Goal: Information Seeking & Learning: Learn about a topic

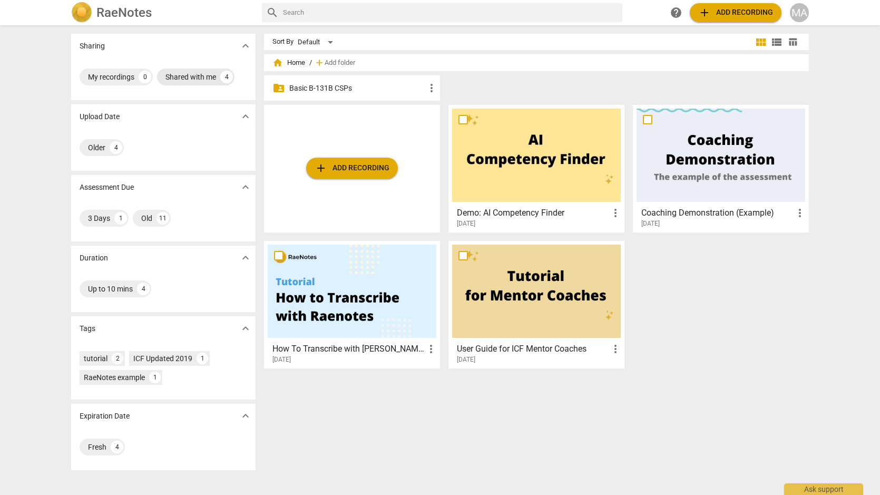
click at [180, 81] on div "Shared with me" at bounding box center [190, 77] width 51 height 11
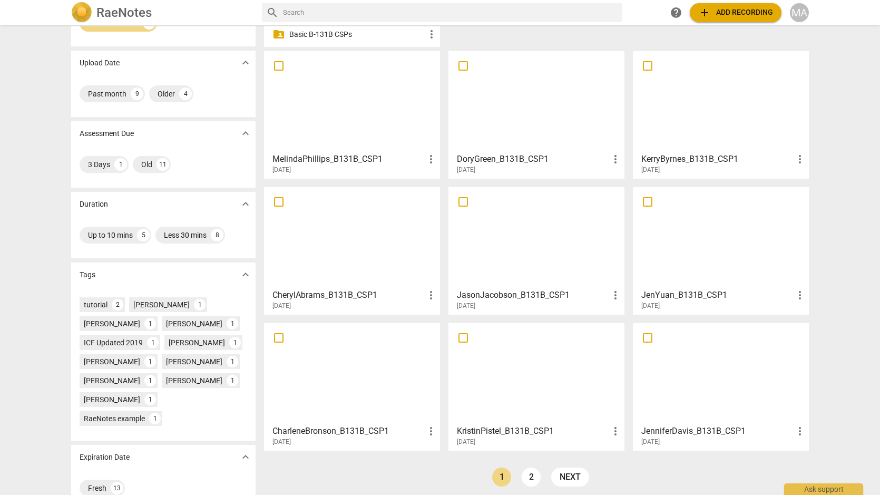
scroll to position [59, 0]
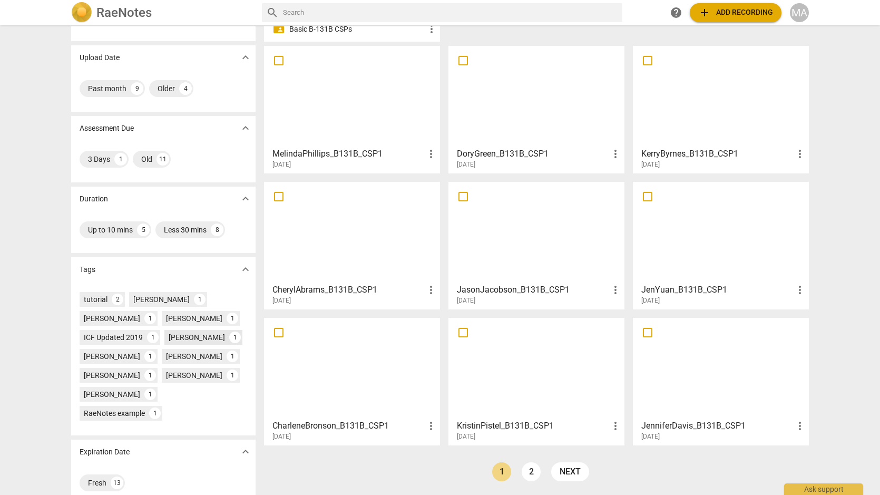
click at [184, 339] on div "[PERSON_NAME]" at bounding box center [197, 337] width 56 height 11
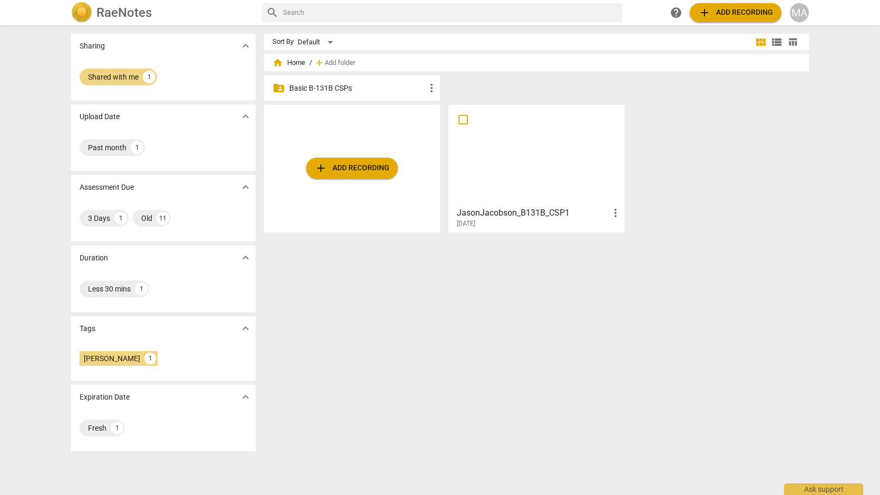
click at [537, 153] on div at bounding box center [536, 155] width 169 height 93
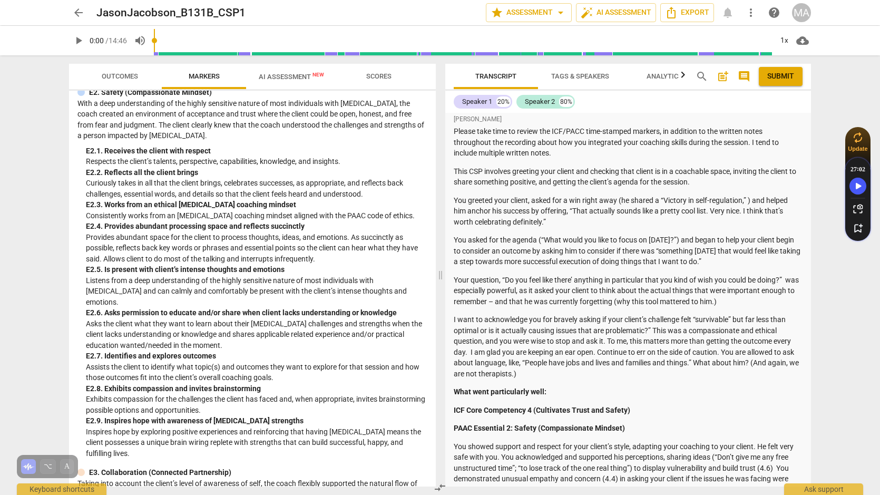
scroll to position [1611, 0]
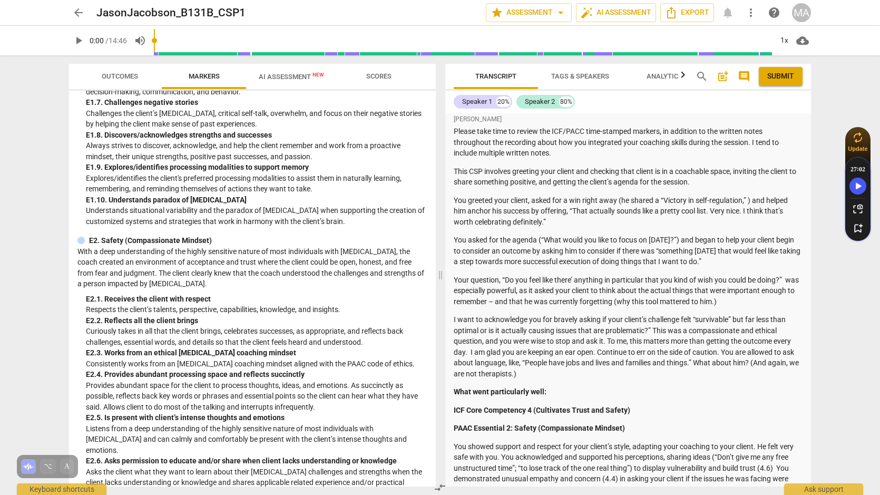
click at [120, 78] on span "Outcomes" at bounding box center [120, 76] width 36 height 8
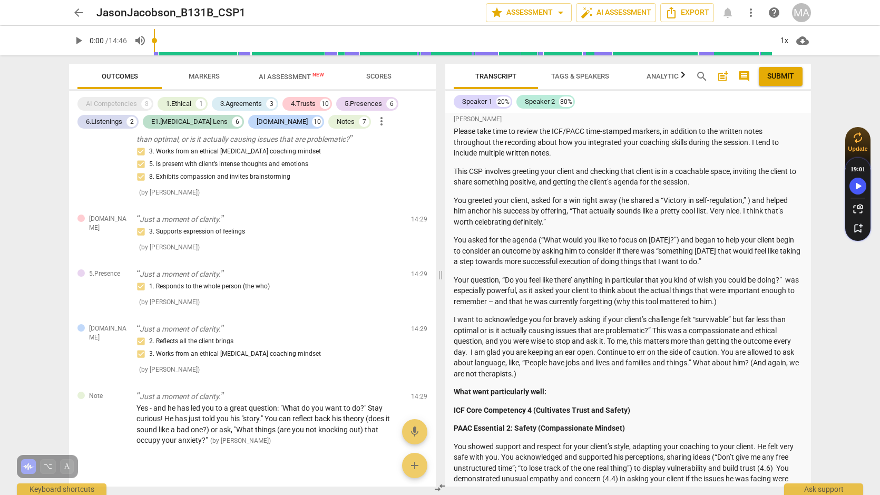
scroll to position [3218, 0]
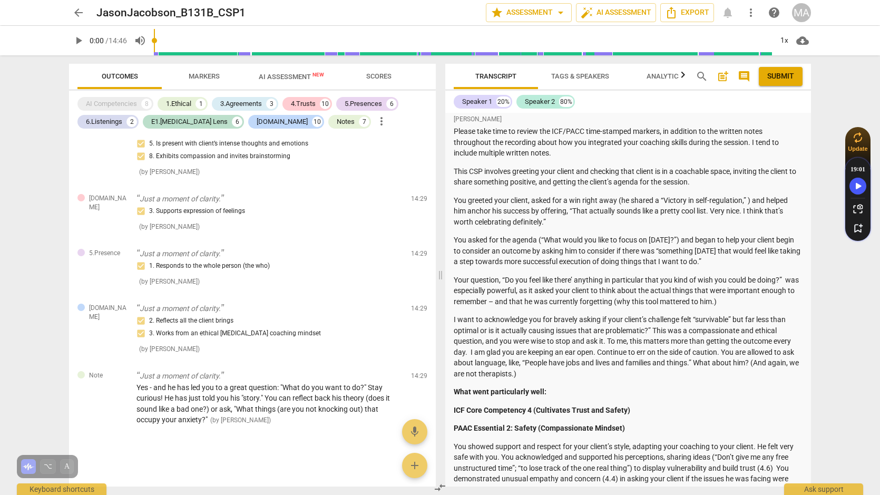
click at [79, 10] on span "arrow_back" at bounding box center [78, 12] width 13 height 13
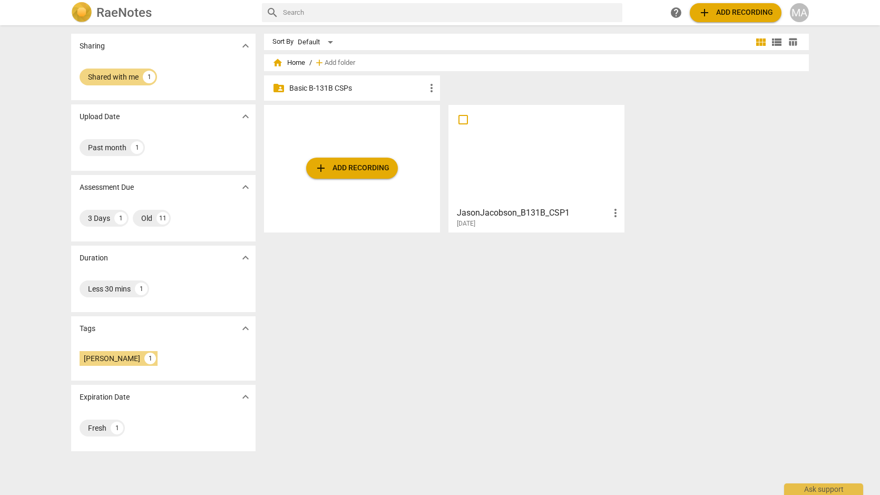
click at [336, 92] on p "Basic B-131B CSPs" at bounding box center [357, 88] width 136 height 11
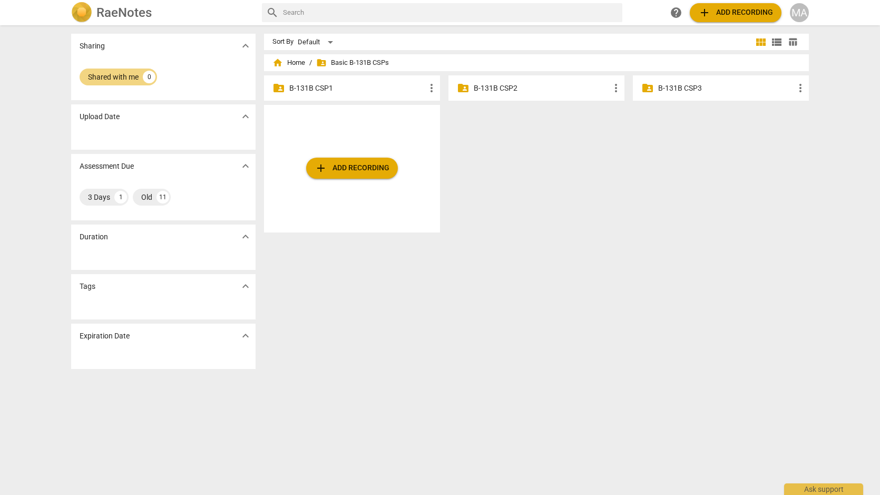
click at [331, 90] on p "B-131B CSP1" at bounding box center [357, 88] width 136 height 11
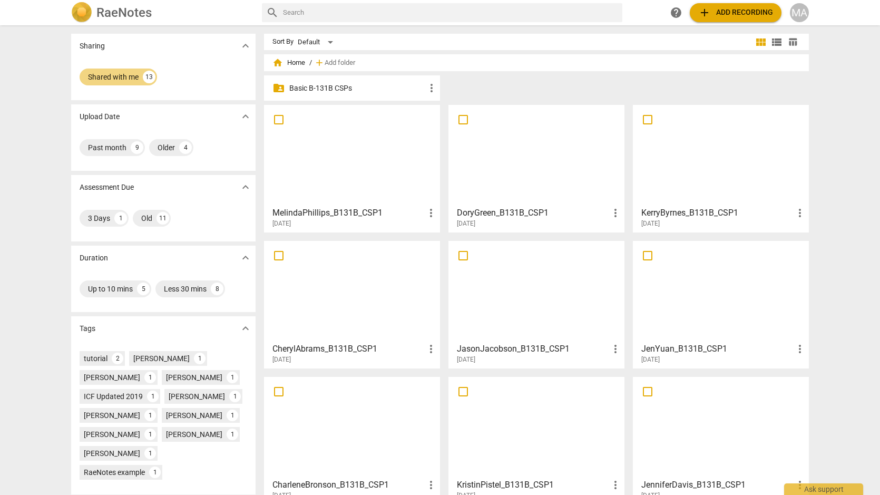
scroll to position [59, 0]
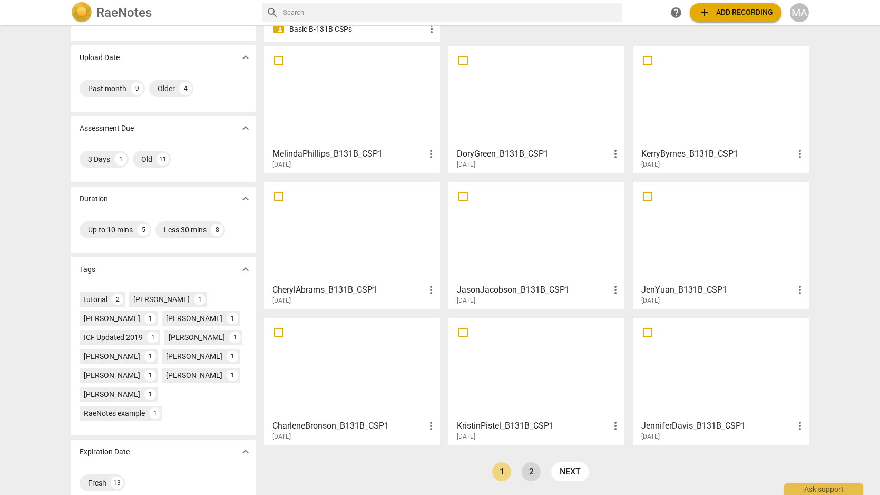
click at [528, 474] on link "2" at bounding box center [531, 471] width 19 height 19
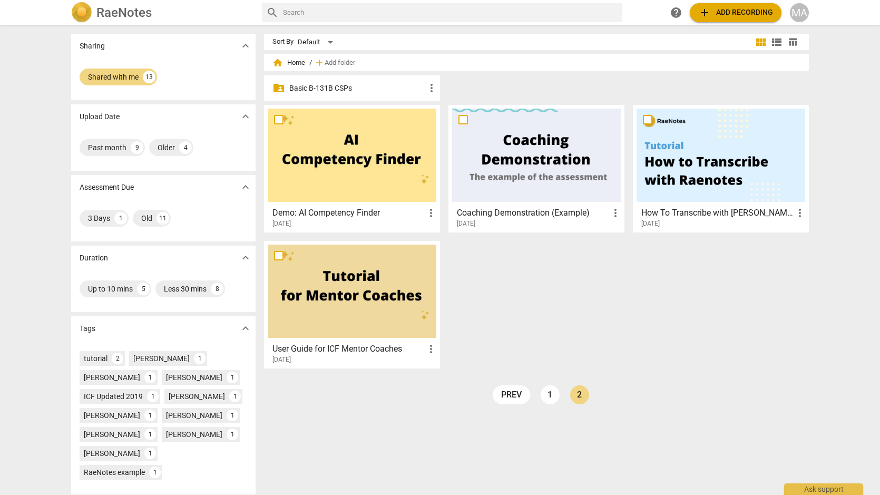
click at [349, 90] on p "Basic B-131B CSPs" at bounding box center [357, 88] width 136 height 11
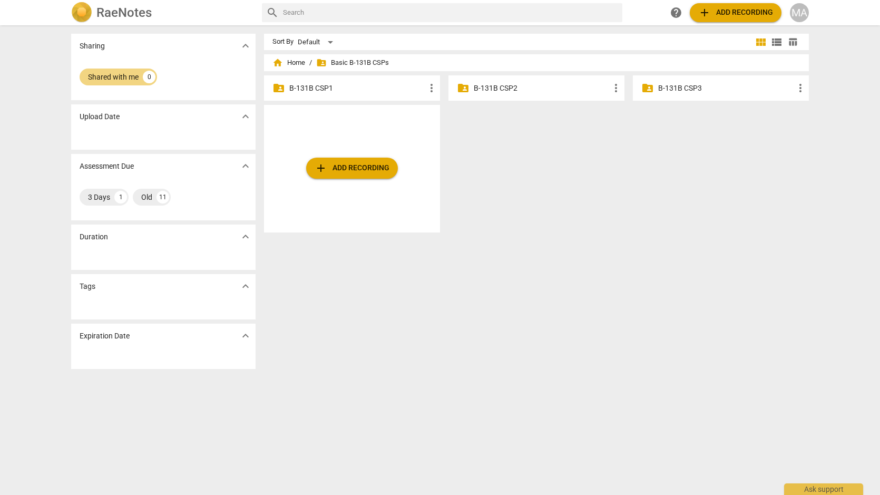
click at [321, 63] on span "folder_shared" at bounding box center [321, 62] width 11 height 11
click at [319, 88] on p "B-131B CSP1" at bounding box center [357, 88] width 136 height 11
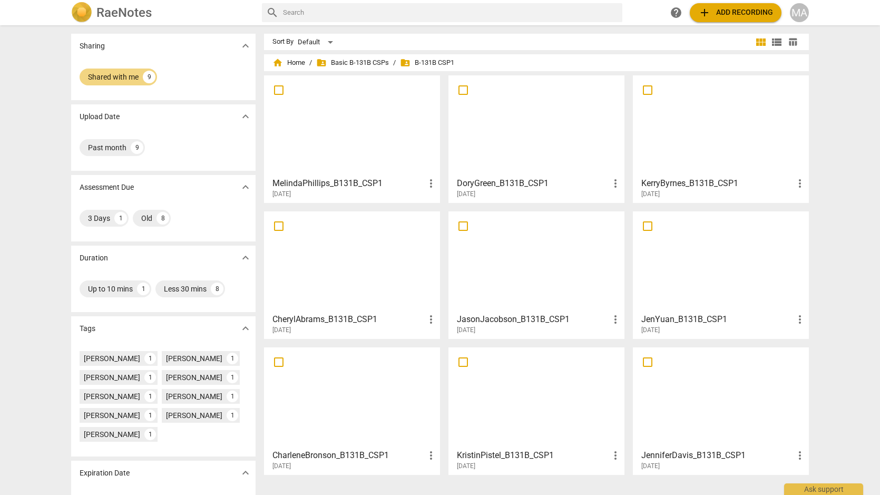
click at [414, 61] on span "folder_shared B-131B CSP1" at bounding box center [427, 62] width 54 height 11
click at [366, 66] on span "folder_shared Basic B-131B CSPs" at bounding box center [352, 62] width 73 height 11
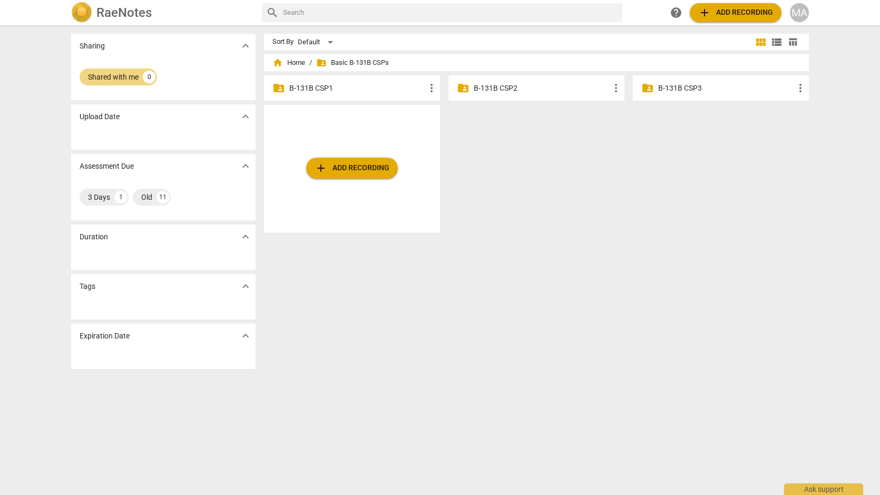
click at [413, 84] on p "B-131B CSP1" at bounding box center [357, 88] width 136 height 11
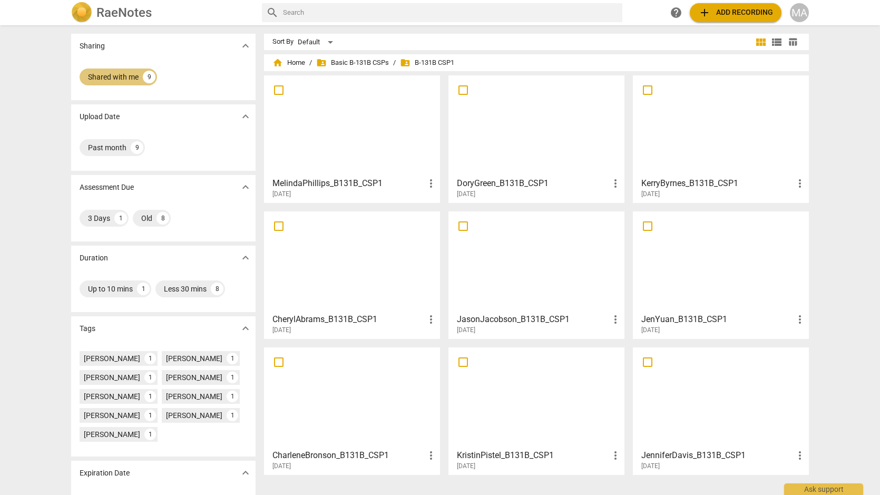
click at [126, 75] on div "Shared with me" at bounding box center [113, 77] width 51 height 11
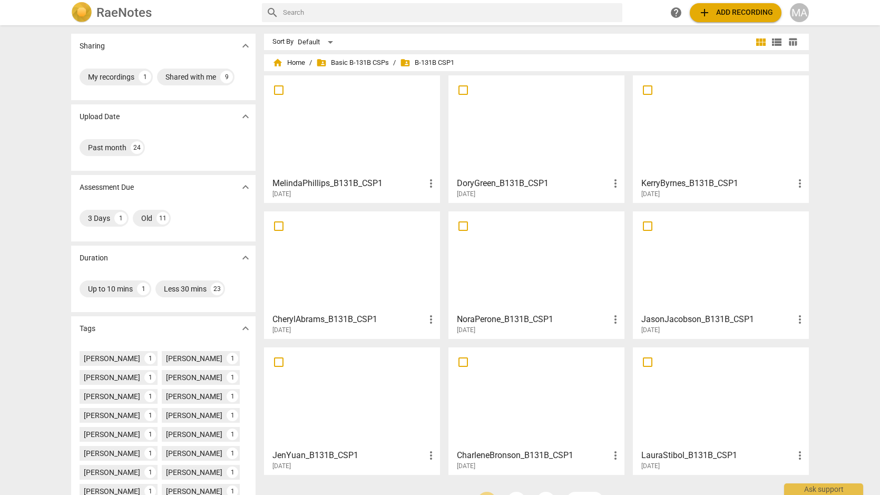
scroll to position [131, 0]
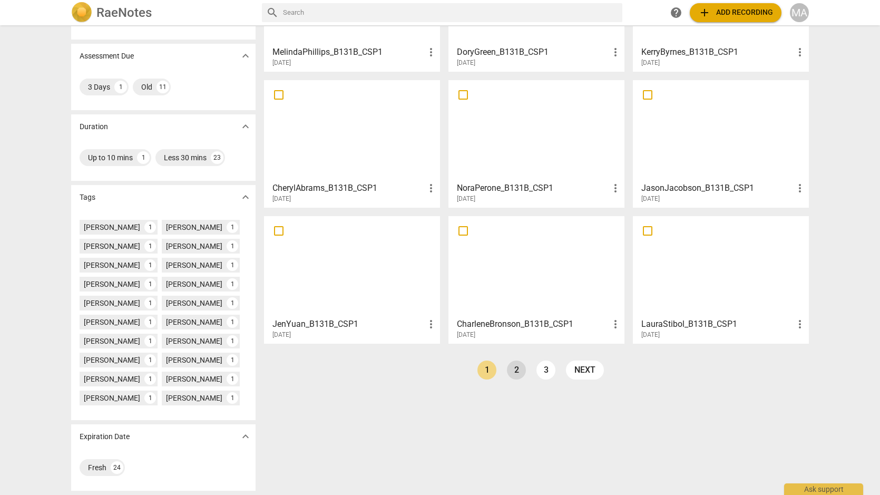
click at [514, 368] on link "2" at bounding box center [516, 369] width 19 height 19
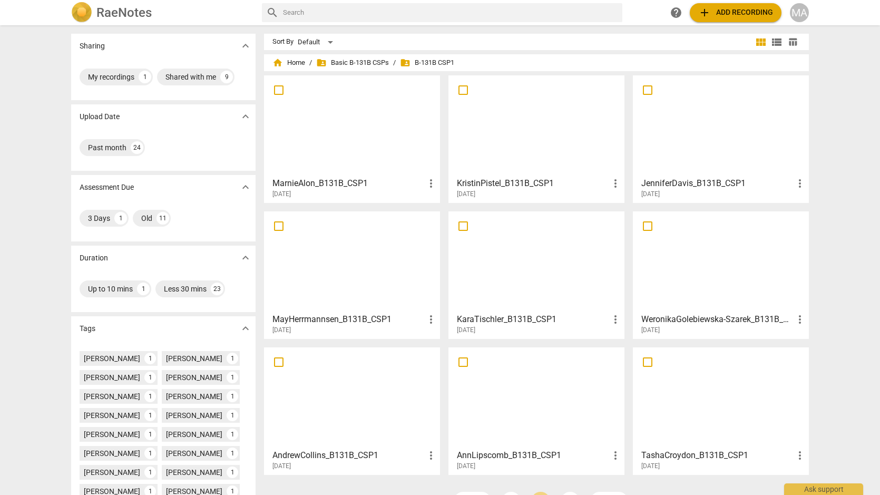
click at [365, 160] on div at bounding box center [352, 125] width 169 height 93
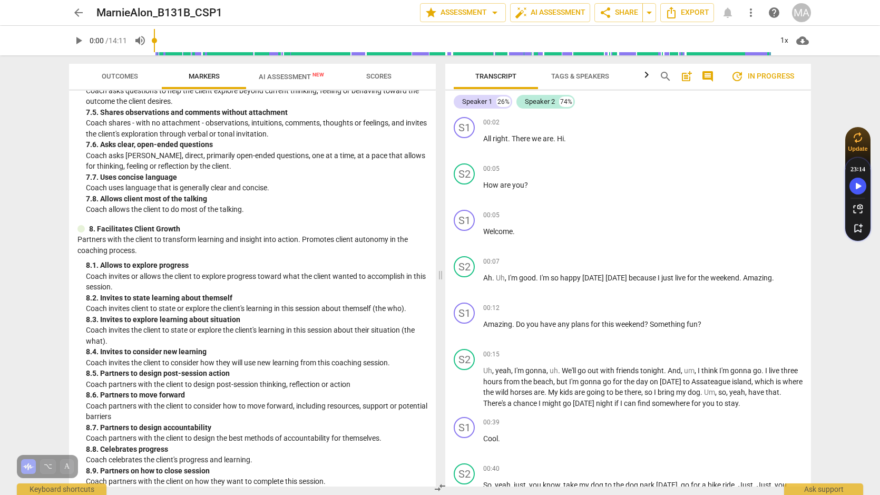
scroll to position [935, 0]
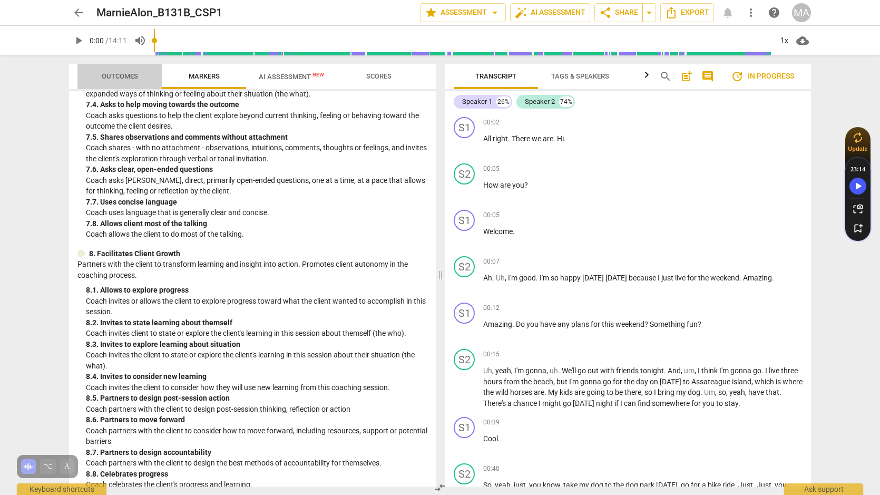
click at [124, 76] on span "Outcomes" at bounding box center [120, 76] width 36 height 8
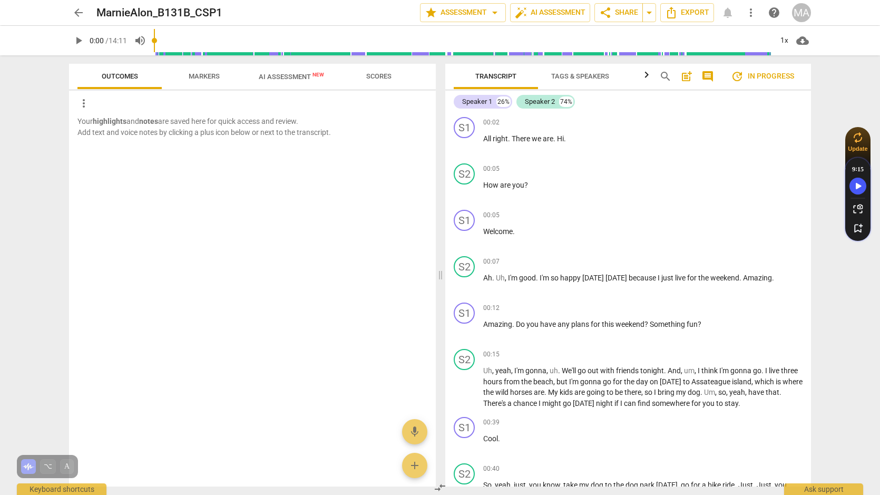
click at [370, 73] on span "Scores" at bounding box center [378, 76] width 25 height 8
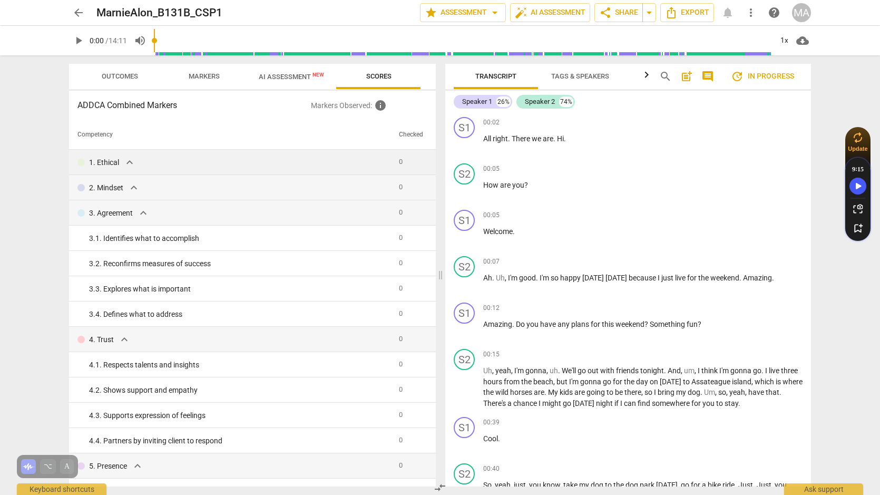
click at [109, 164] on p "1. Ethical" at bounding box center [104, 162] width 30 height 11
click at [126, 161] on span "expand_more" at bounding box center [129, 162] width 13 height 13
click at [118, 74] on span "Outcomes" at bounding box center [120, 76] width 36 height 8
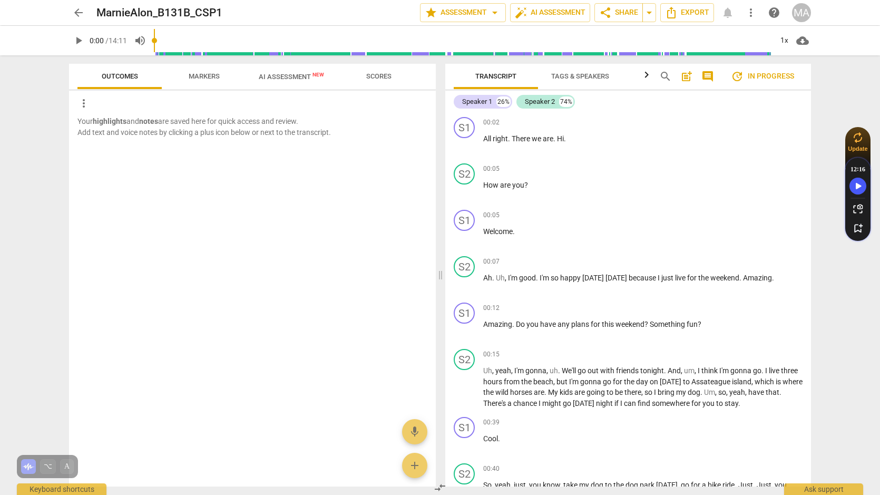
click at [88, 100] on span "more_vert" at bounding box center [83, 103] width 13 height 13
click at [112, 80] on div at bounding box center [440, 247] width 880 height 495
click at [75, 18] on span "arrow_back" at bounding box center [78, 12] width 13 height 13
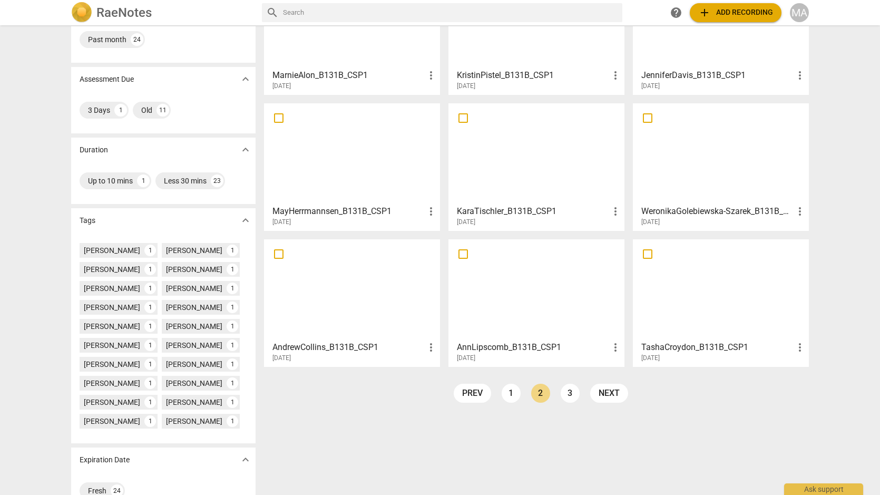
scroll to position [131, 0]
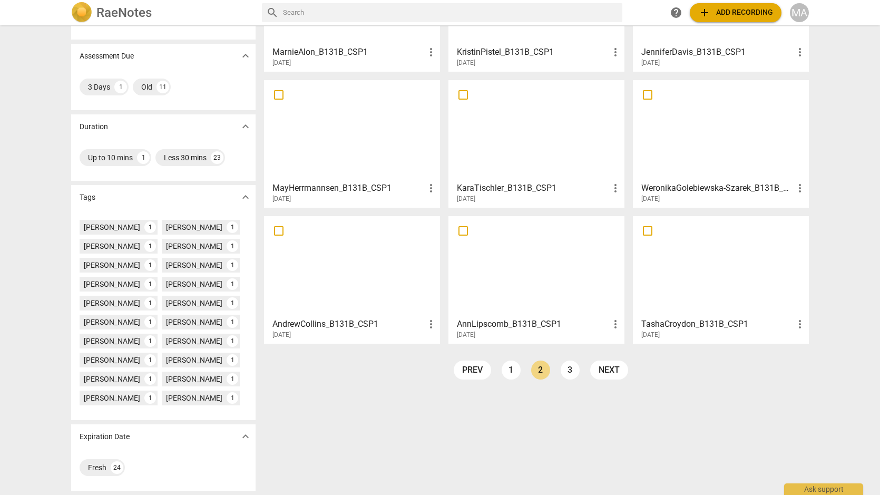
click at [355, 168] on div at bounding box center [352, 130] width 169 height 93
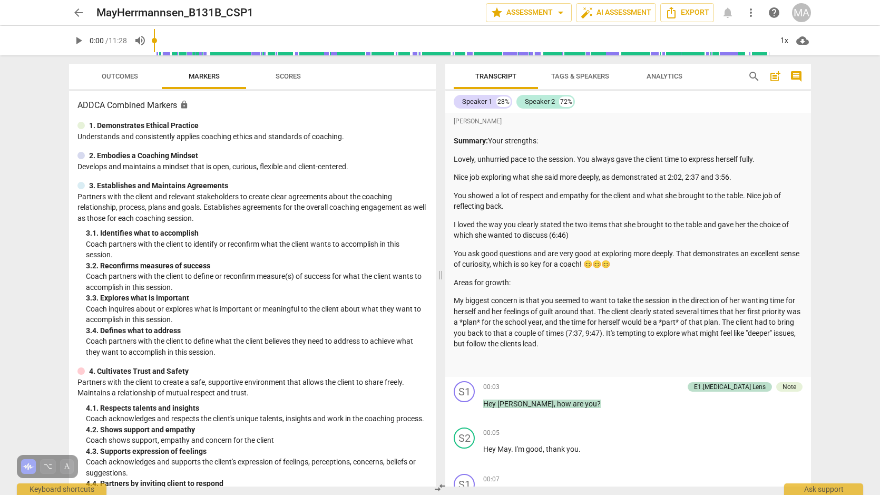
click at [121, 73] on span "Outcomes" at bounding box center [120, 76] width 36 height 8
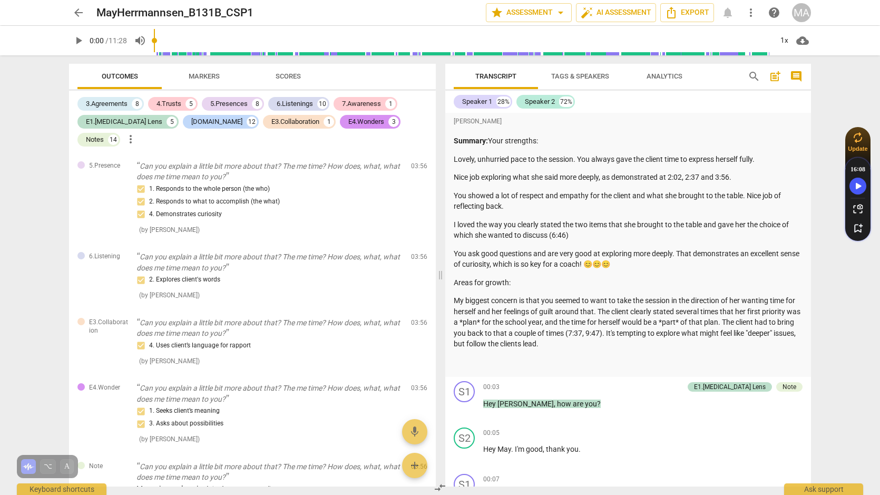
scroll to position [9, 0]
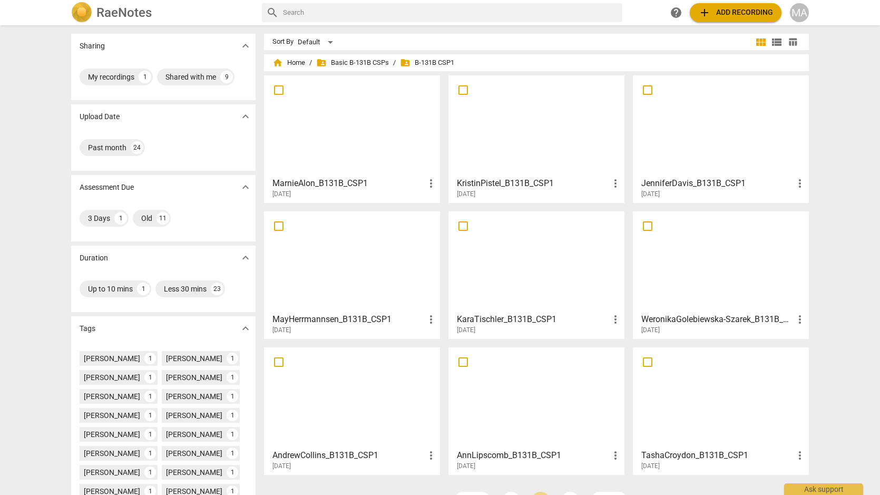
click at [367, 125] on div at bounding box center [352, 125] width 169 height 93
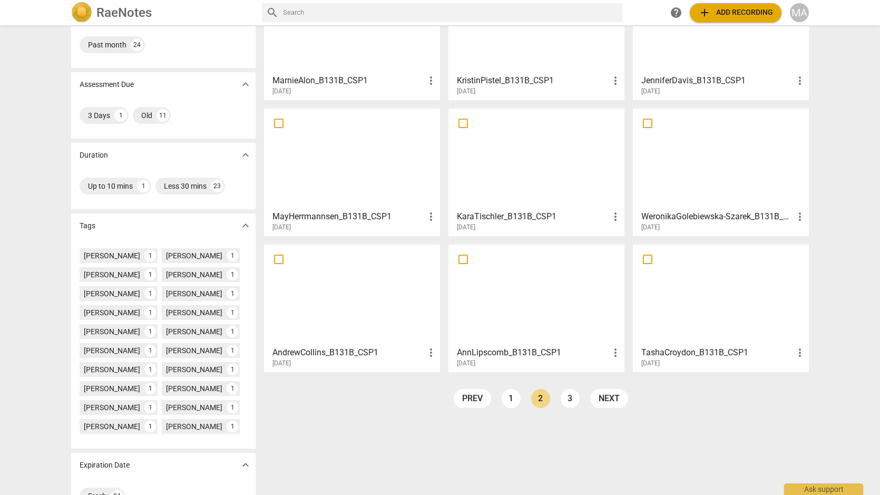
scroll to position [105, 0]
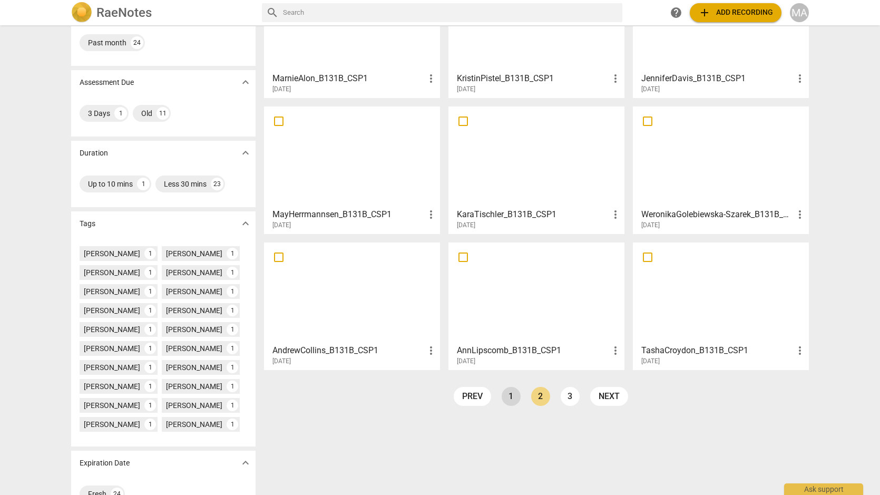
click at [510, 399] on link "1" at bounding box center [511, 396] width 19 height 19
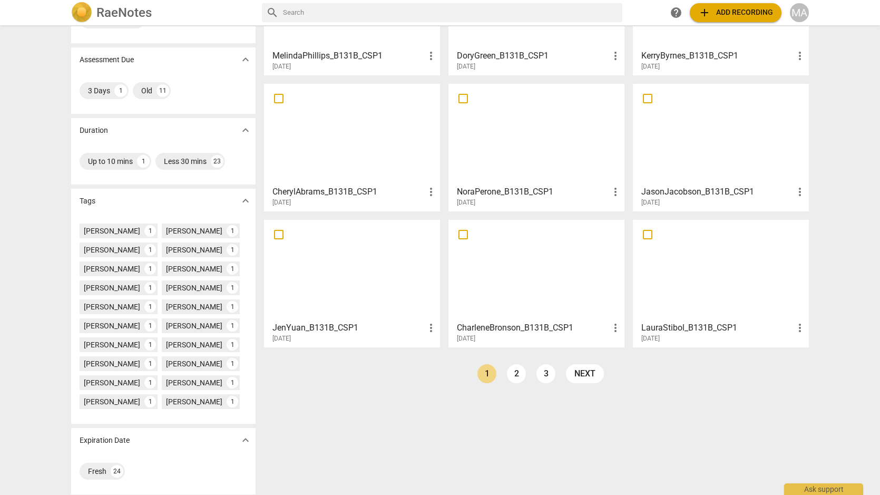
scroll to position [131, 0]
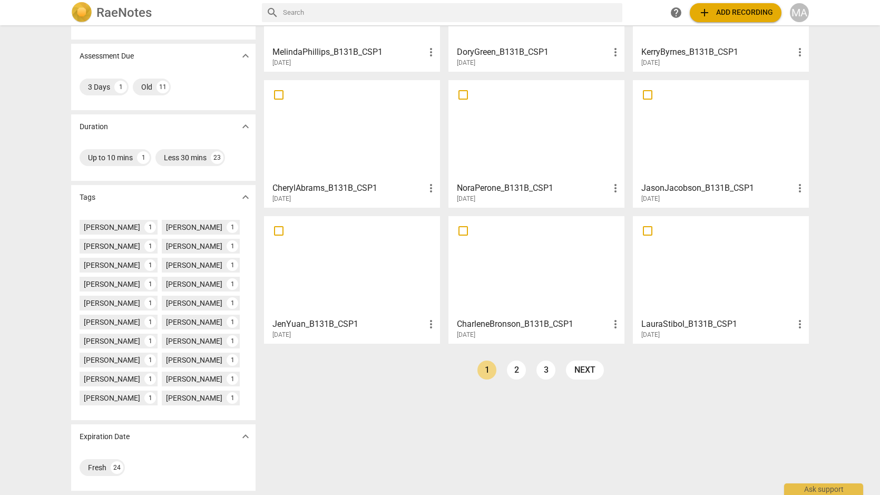
click at [661, 294] on div at bounding box center [721, 266] width 169 height 93
